Goal: Transaction & Acquisition: Purchase product/service

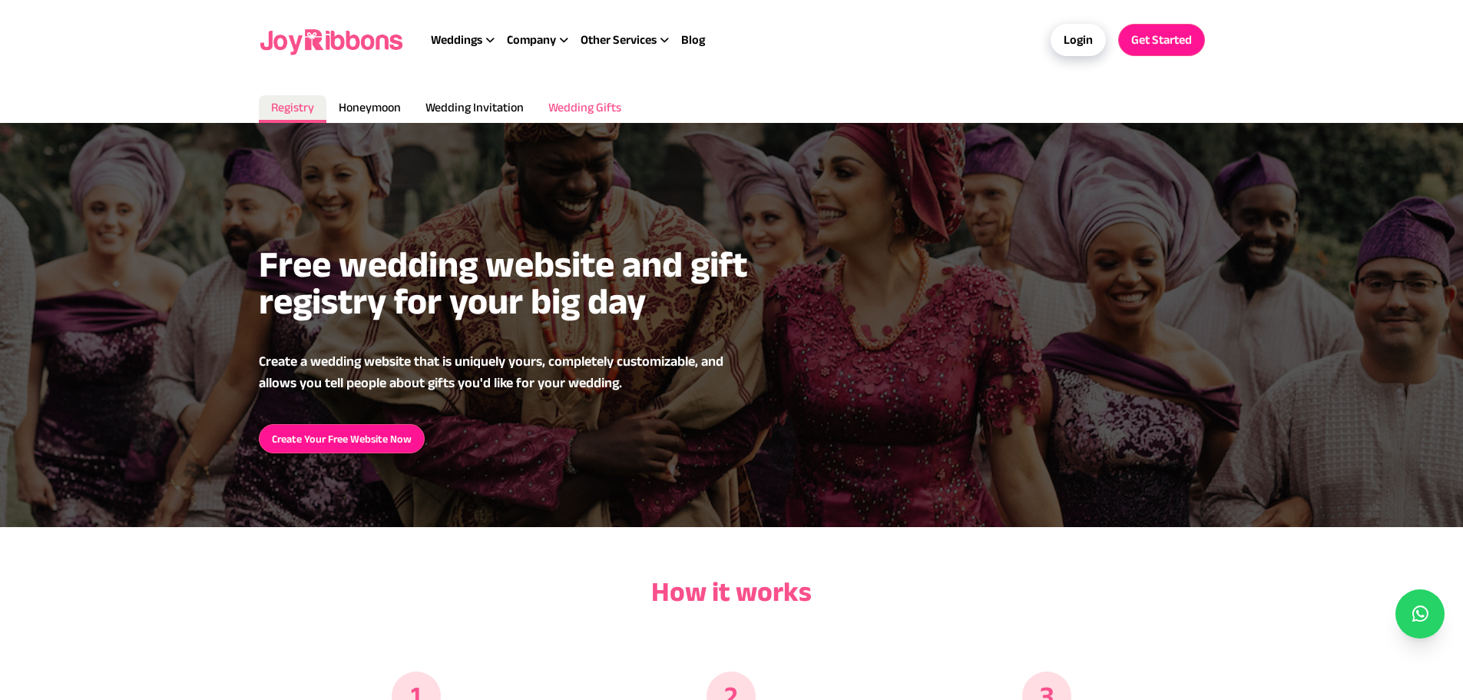
click at [588, 111] on span "Wedding Gifts" at bounding box center [584, 107] width 73 height 13
click at [597, 110] on span "Wedding Gifts" at bounding box center [584, 107] width 73 height 13
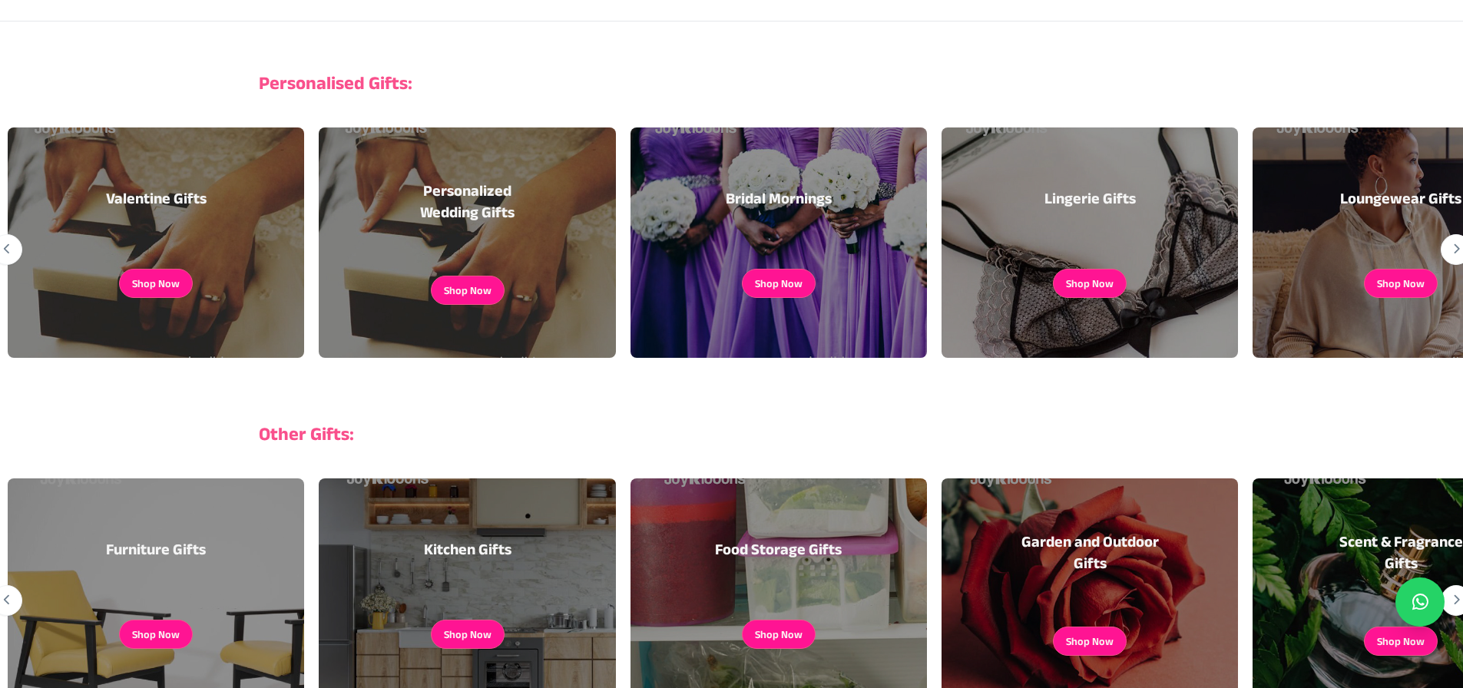
scroll to position [307, 0]
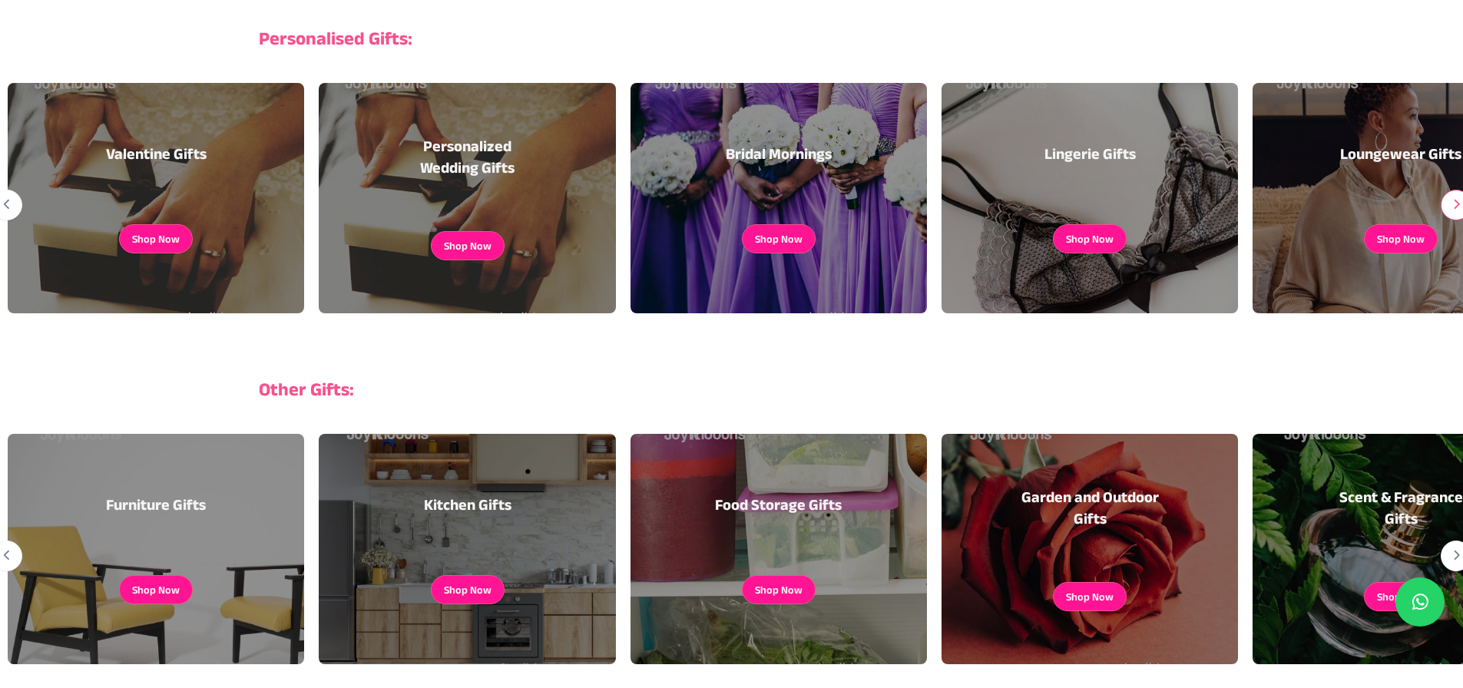
click at [1453, 204] on icon "button" at bounding box center [1456, 204] width 8 height 1
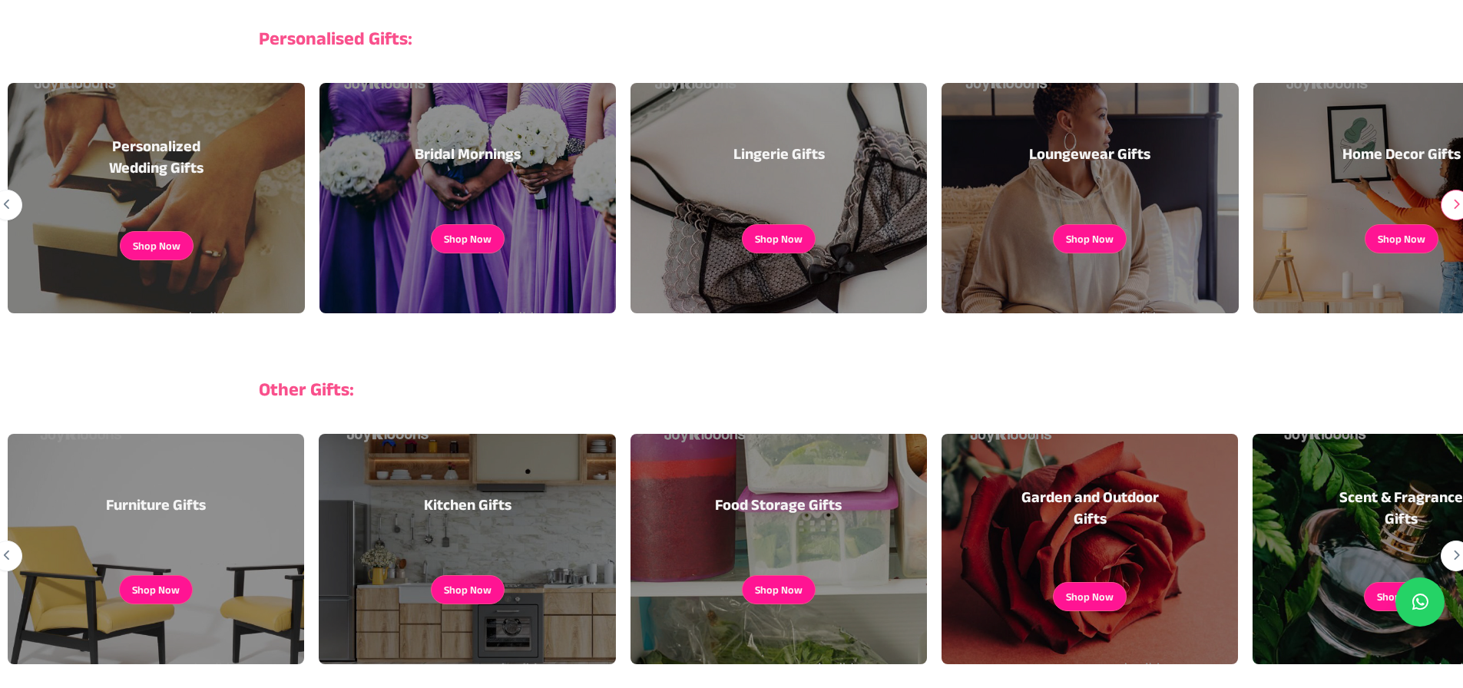
click at [1453, 204] on icon "button" at bounding box center [1456, 204] width 8 height 1
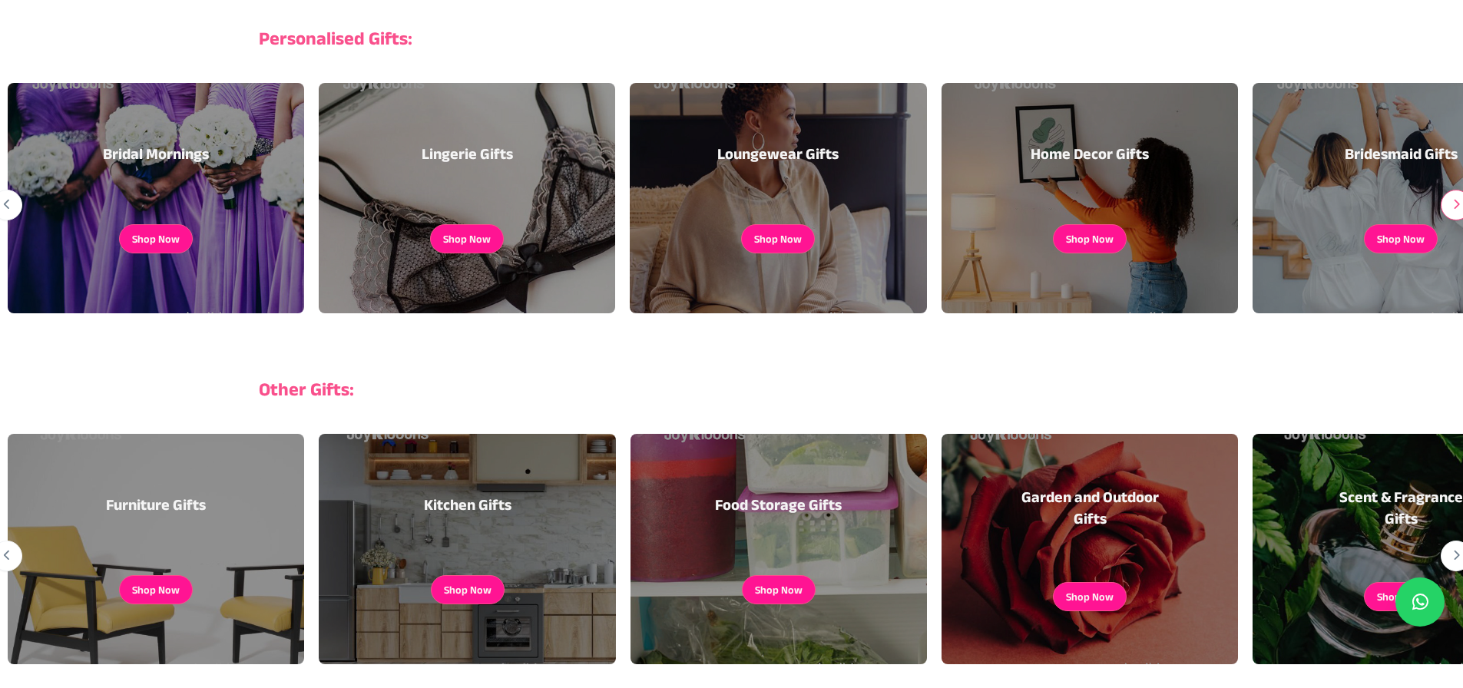
click at [1453, 204] on icon "button" at bounding box center [1456, 204] width 8 height 1
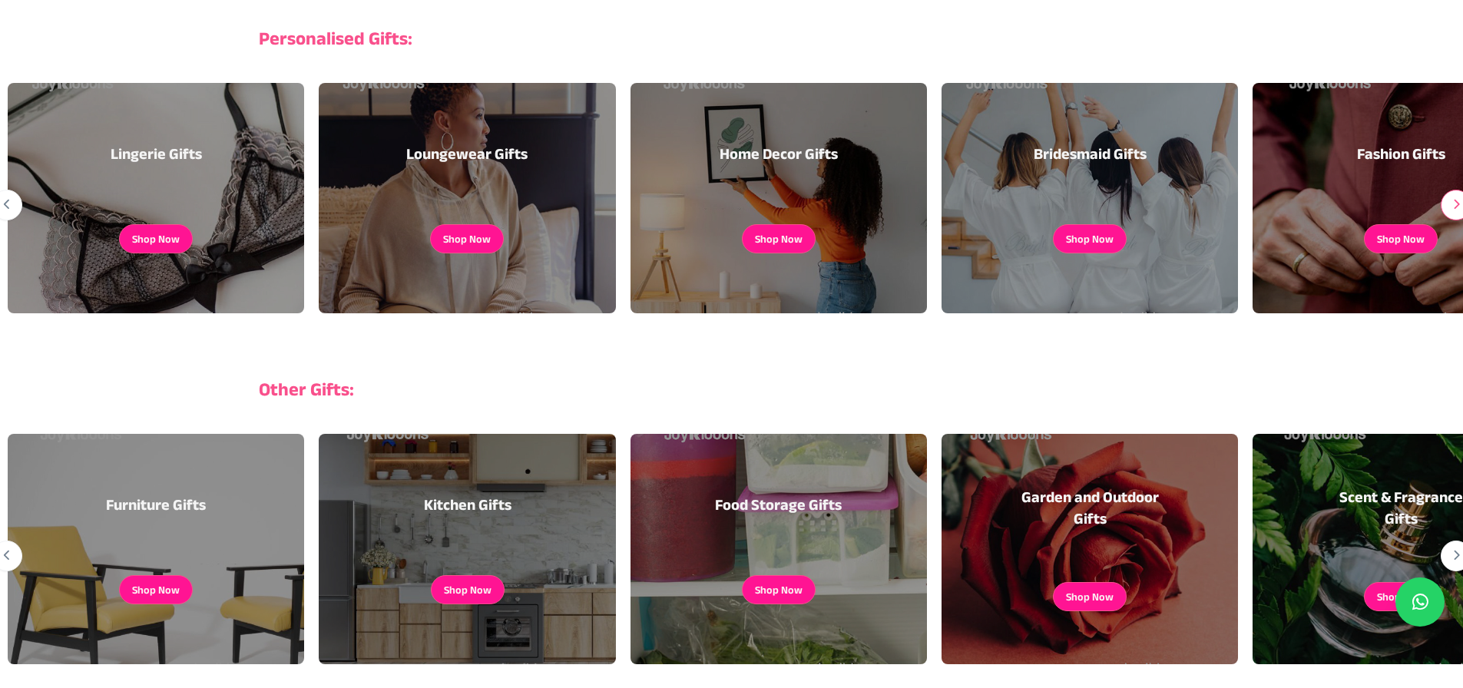
click at [1453, 204] on icon "button" at bounding box center [1456, 204] width 8 height 1
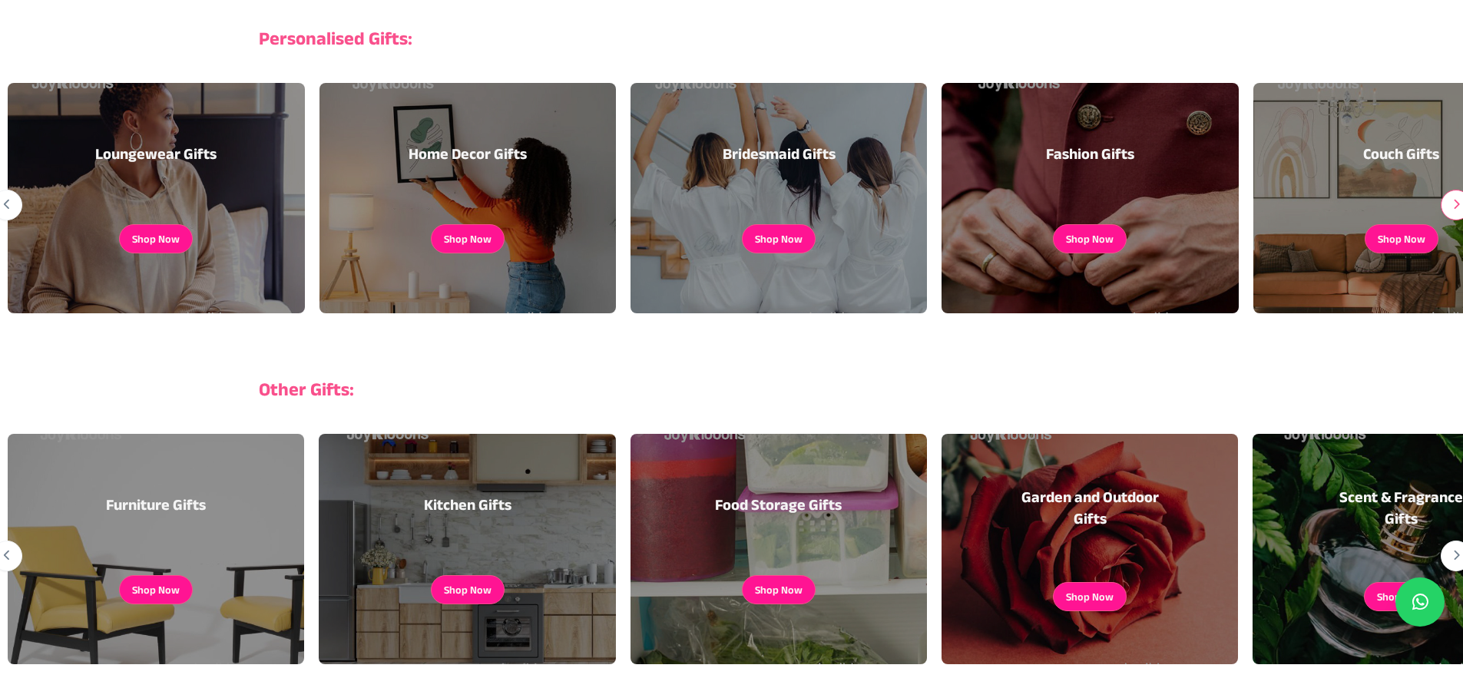
click at [1453, 204] on icon "button" at bounding box center [1456, 204] width 8 height 1
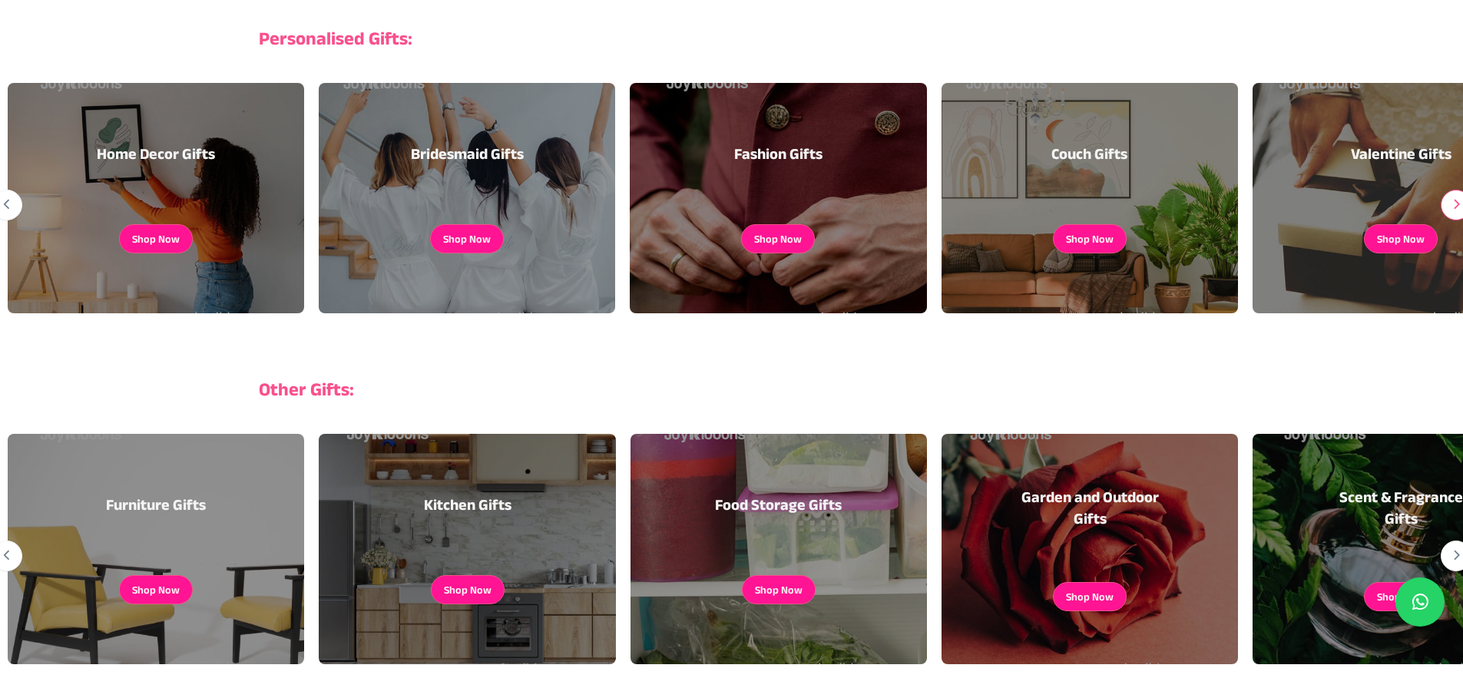
click at [1453, 204] on icon "button" at bounding box center [1456, 204] width 8 height 1
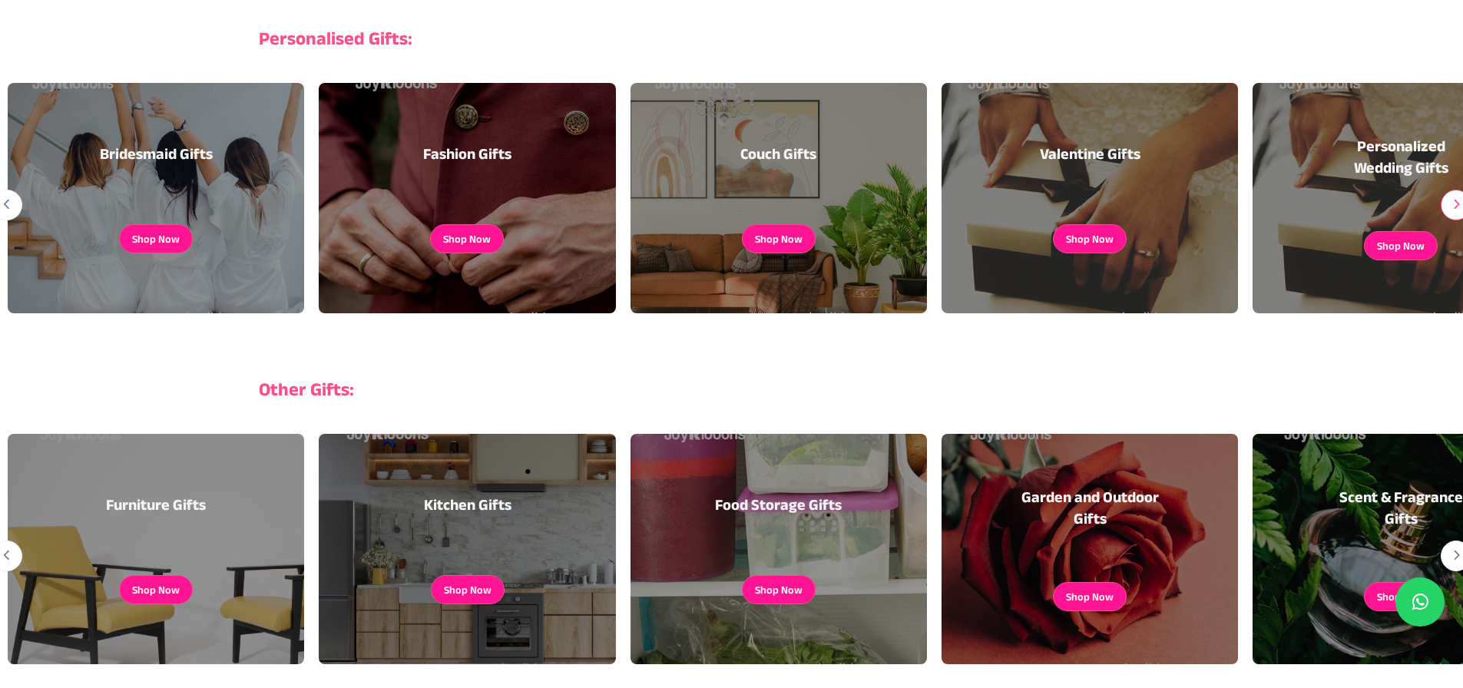
click at [1453, 204] on icon "button" at bounding box center [1456, 204] width 8 height 1
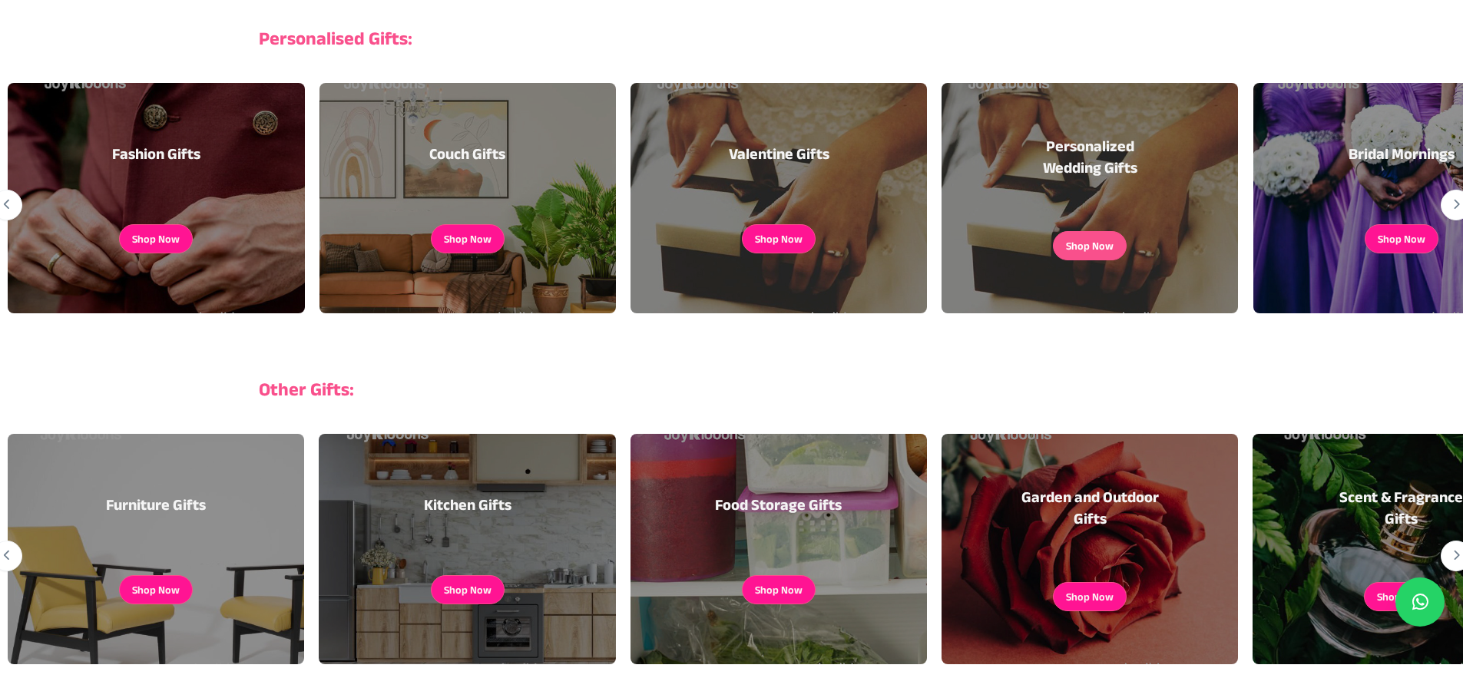
click at [1110, 245] on button "Shop Now" at bounding box center [1090, 245] width 48 height 15
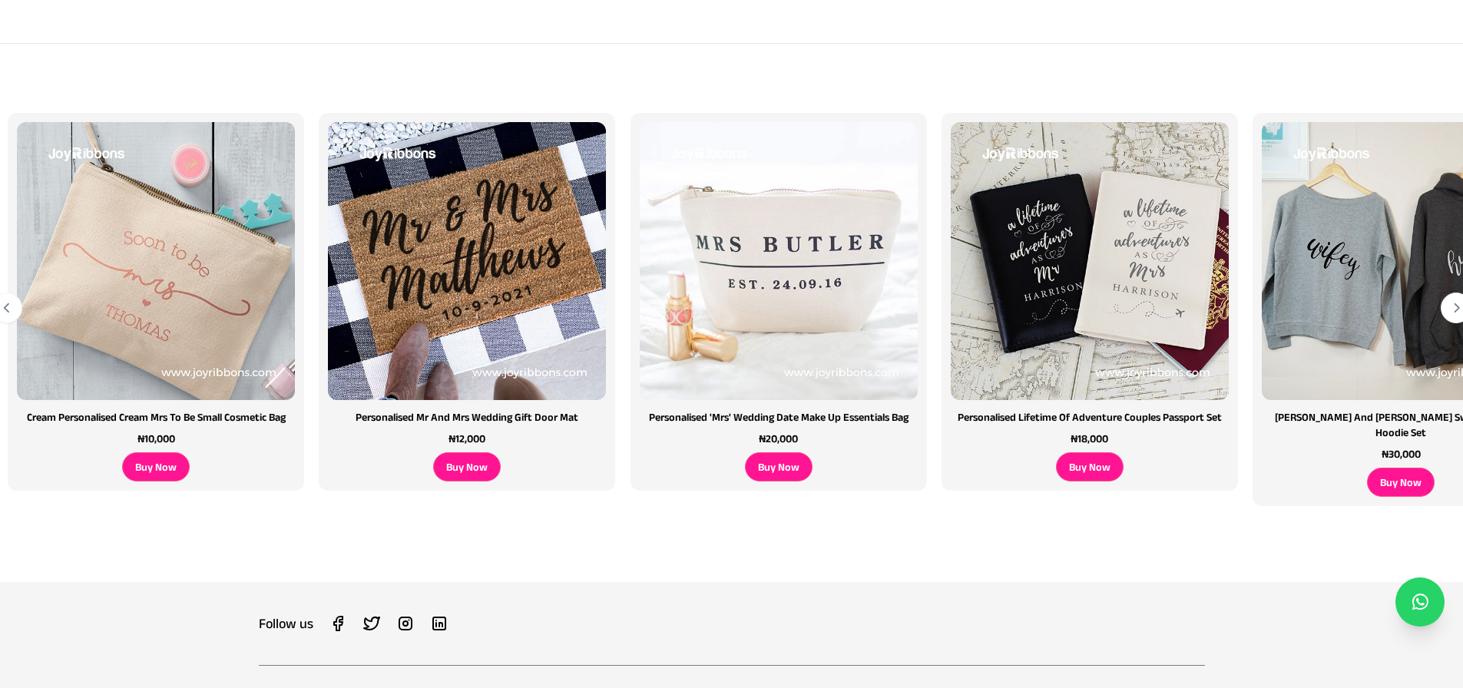
scroll to position [369, 0]
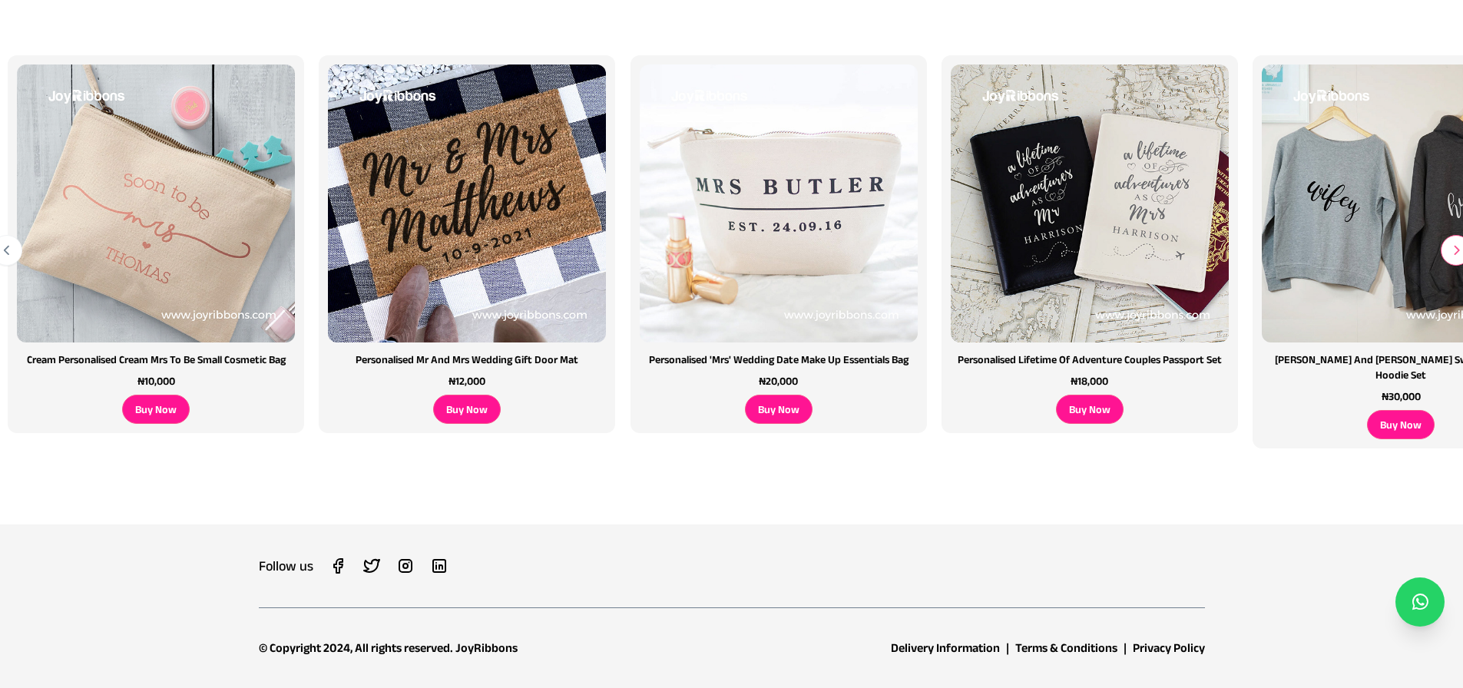
click at [1447, 256] on button "button" at bounding box center [1455, 250] width 31 height 31
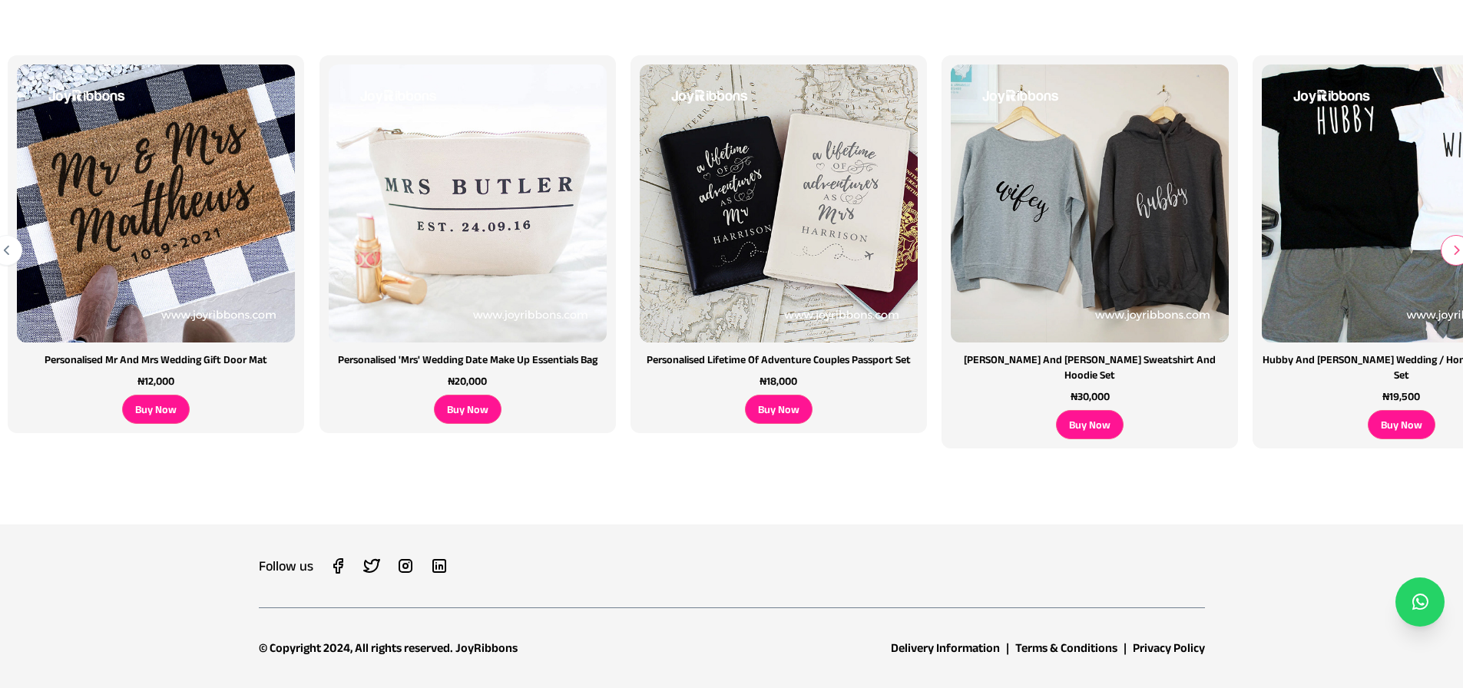
click at [1447, 256] on button "button" at bounding box center [1455, 250] width 31 height 31
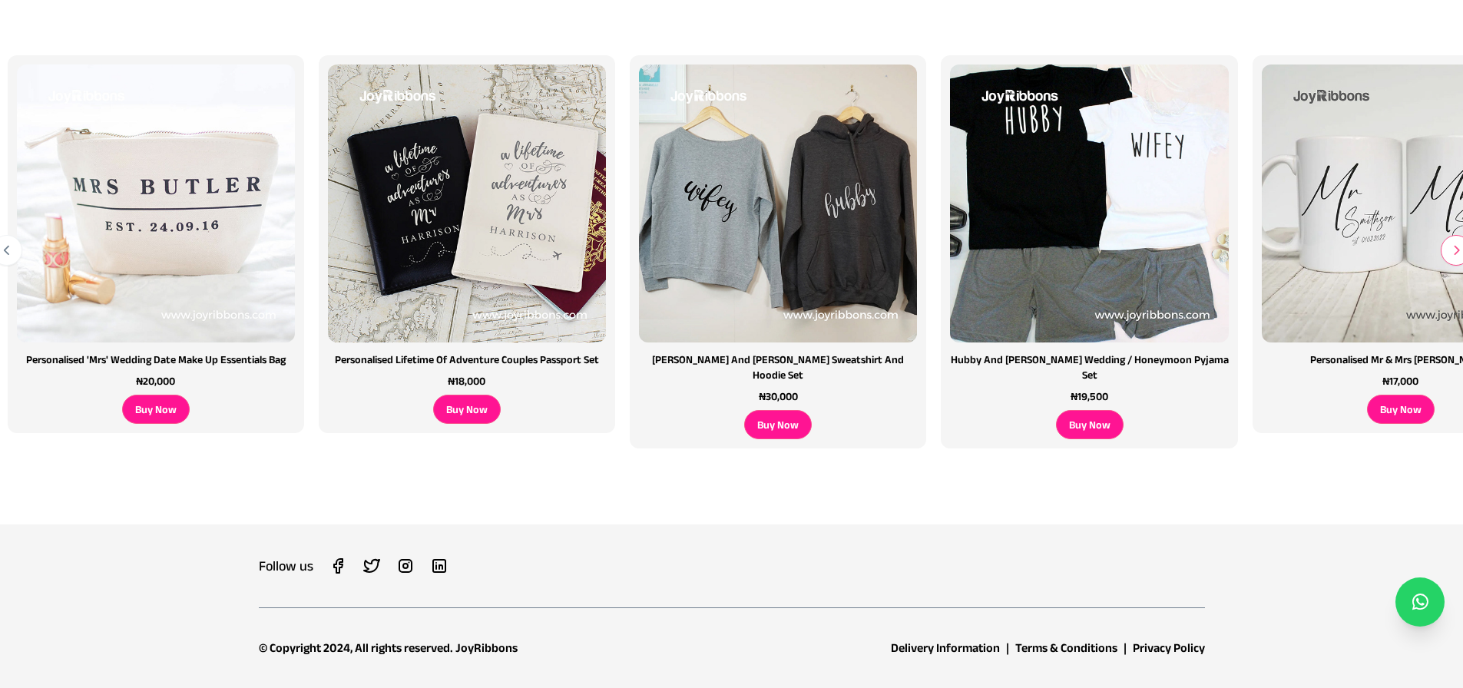
click at [1447, 256] on button "button" at bounding box center [1455, 250] width 31 height 31
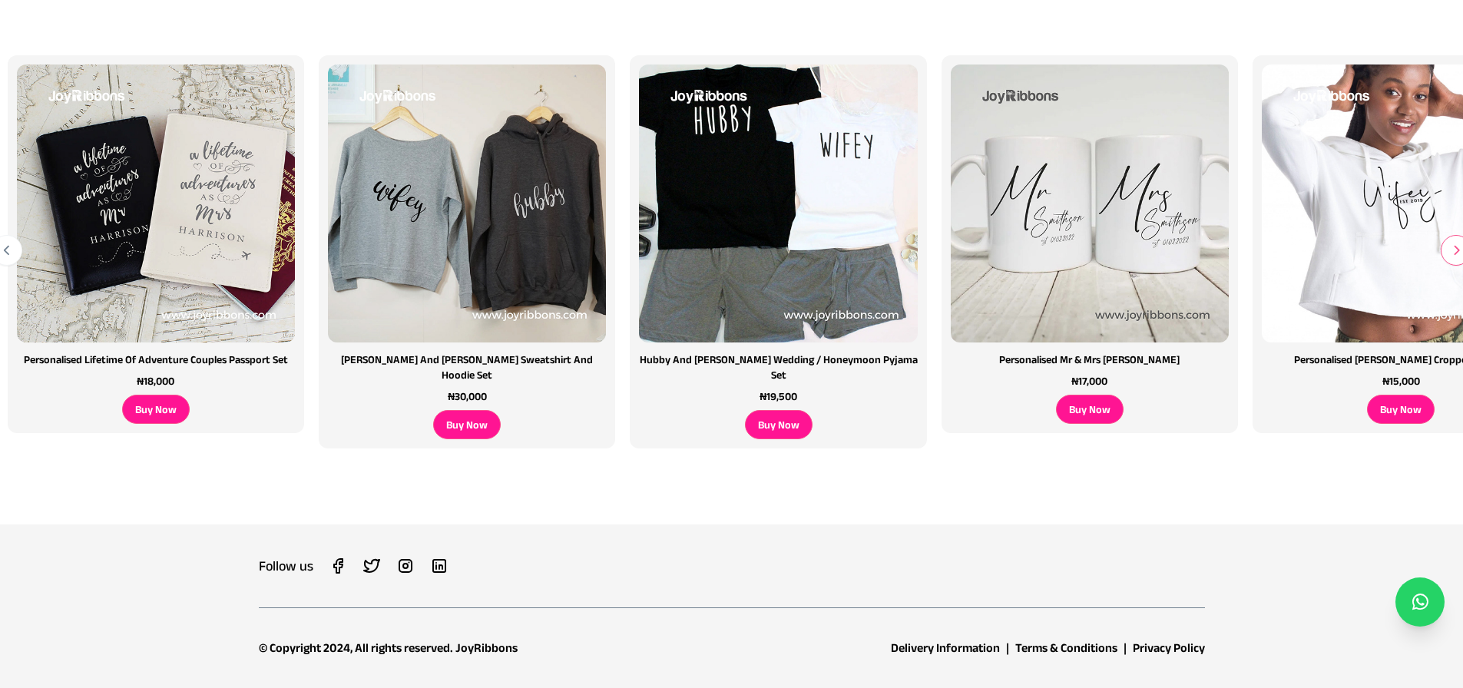
click at [1447, 256] on button "button" at bounding box center [1455, 250] width 31 height 31
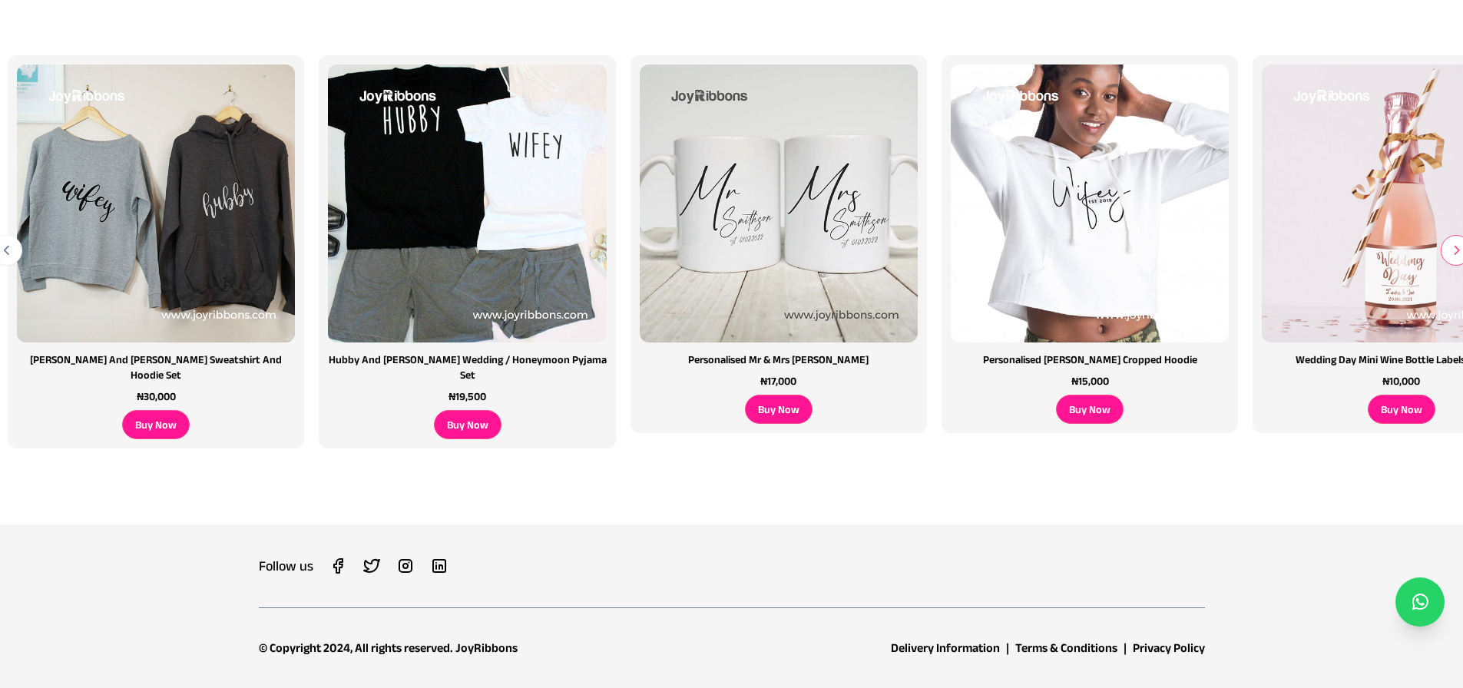
click at [1447, 256] on button "button" at bounding box center [1455, 250] width 31 height 31
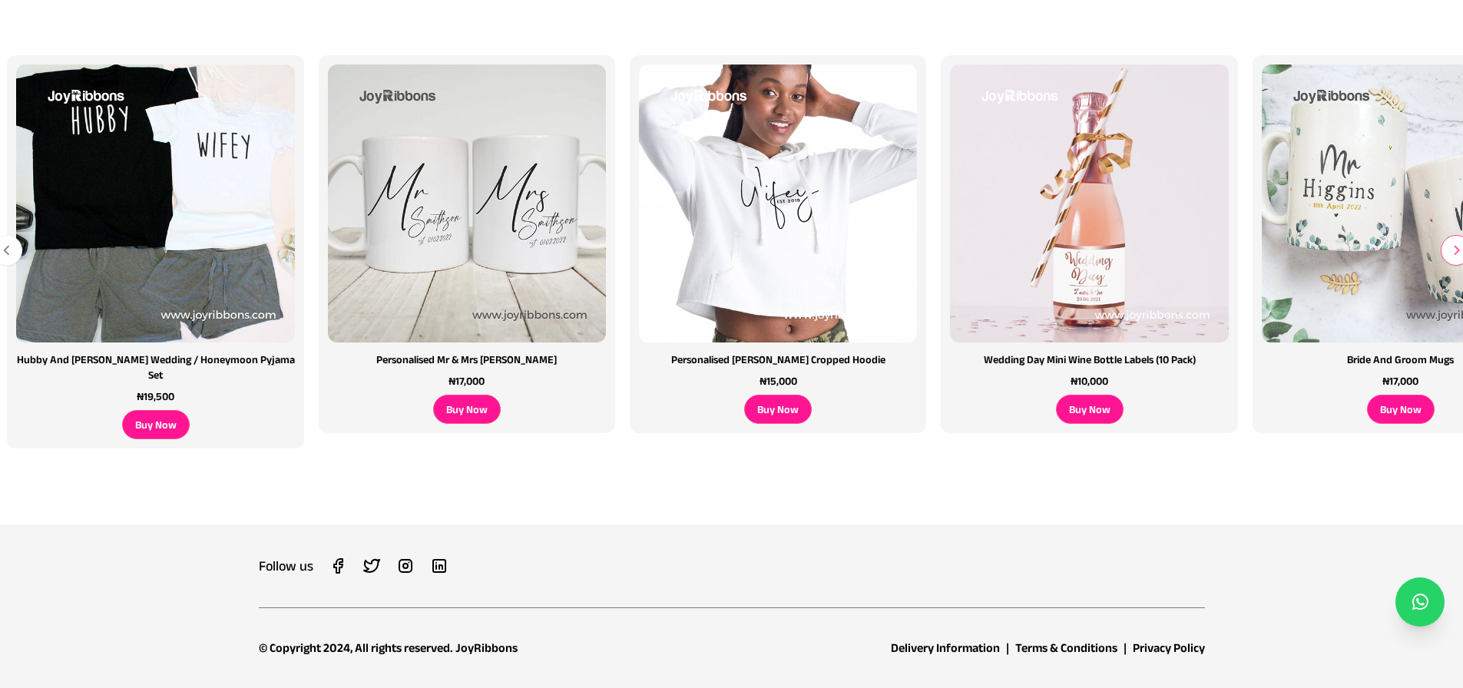
click at [1447, 256] on button "button" at bounding box center [1455, 250] width 31 height 31
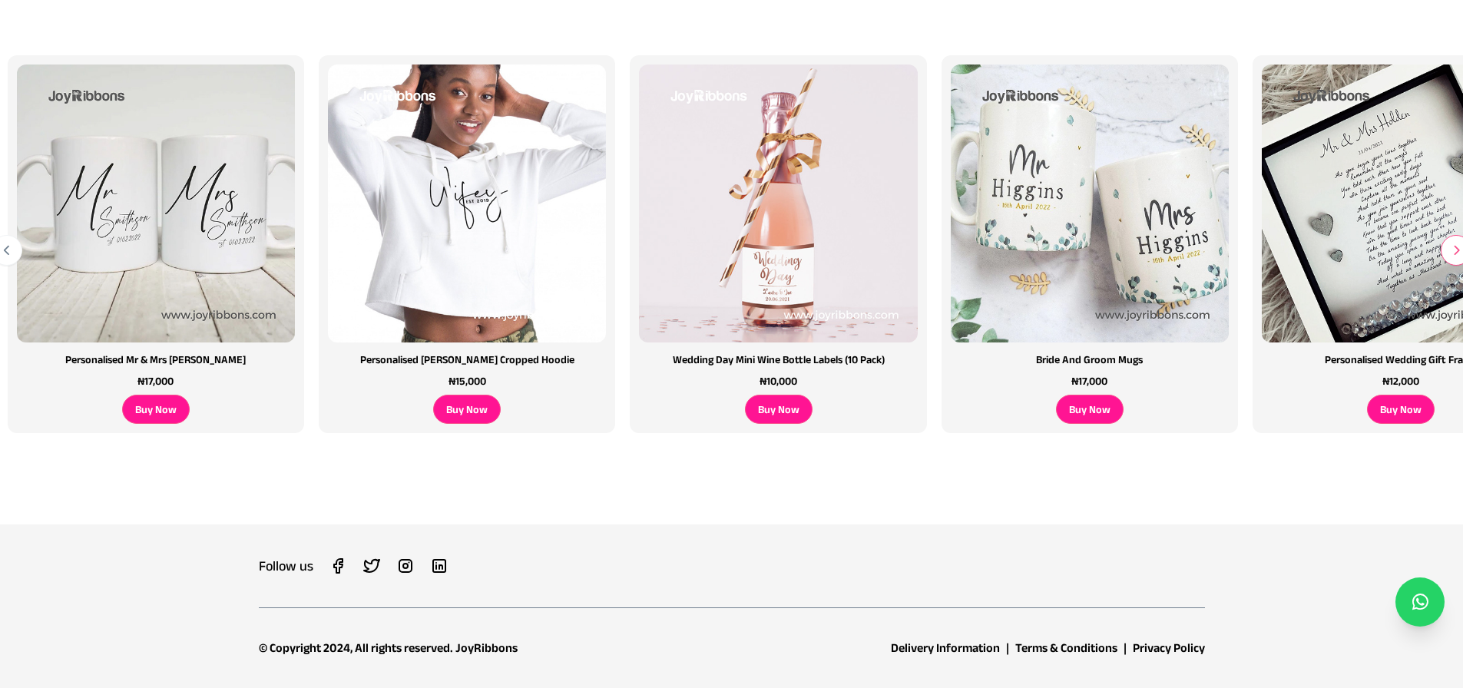
click at [1447, 256] on button "button" at bounding box center [1455, 250] width 31 height 31
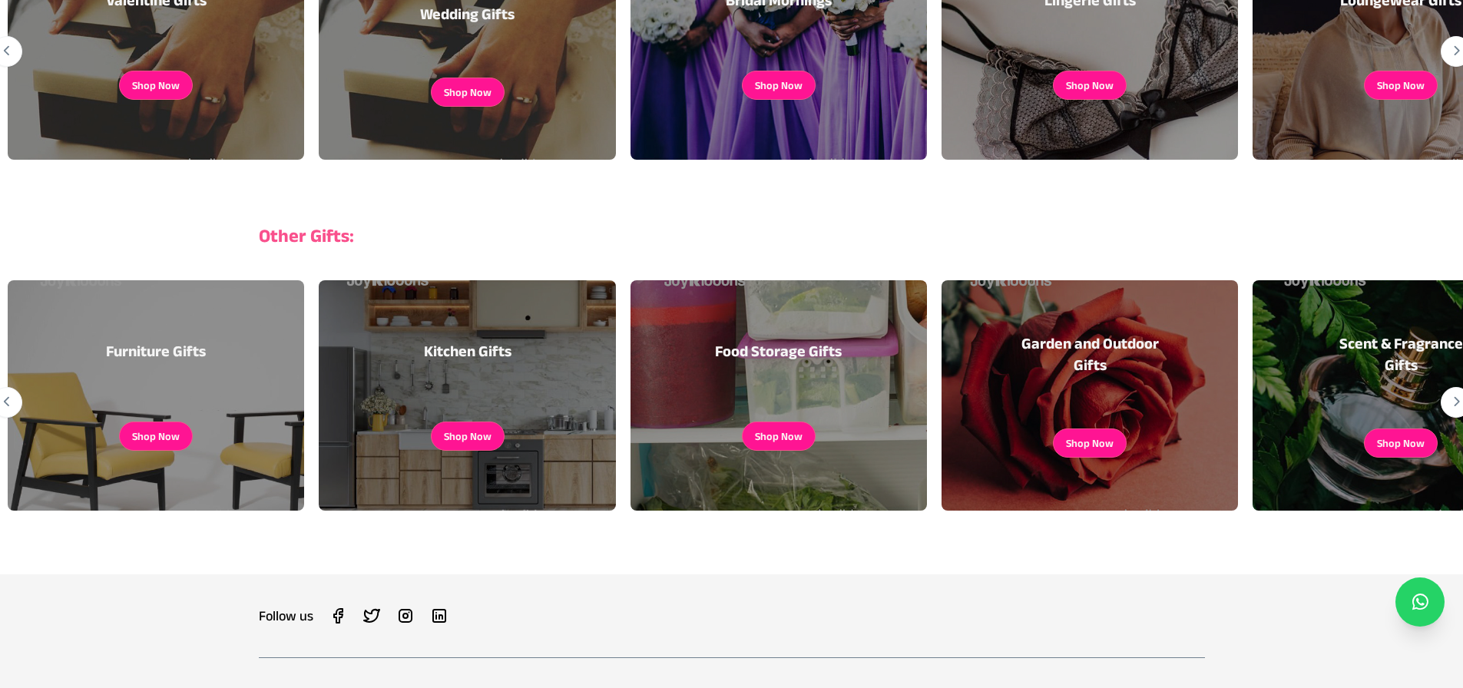
scroll to position [307, 0]
